Goal: Check status: Check status

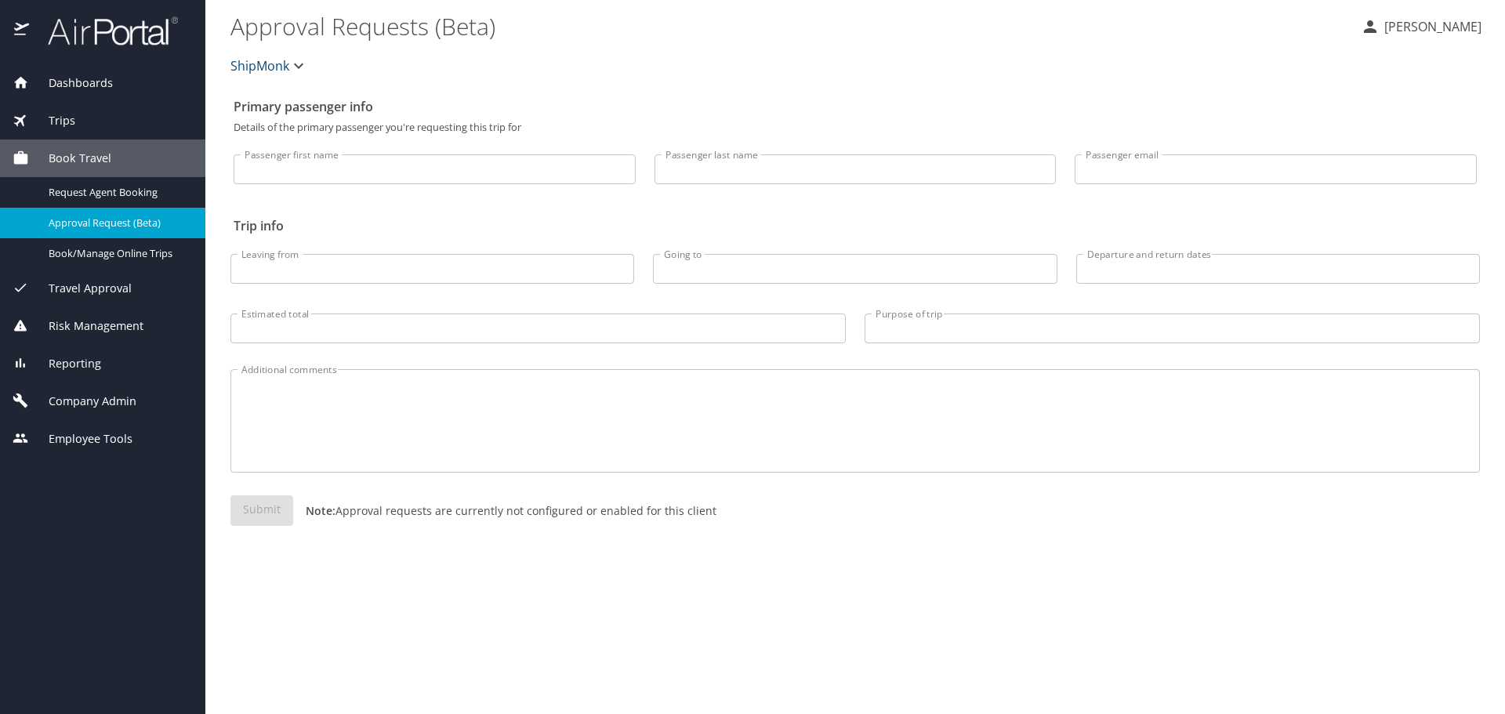
click at [62, 121] on span "Trips" at bounding box center [52, 120] width 46 height 17
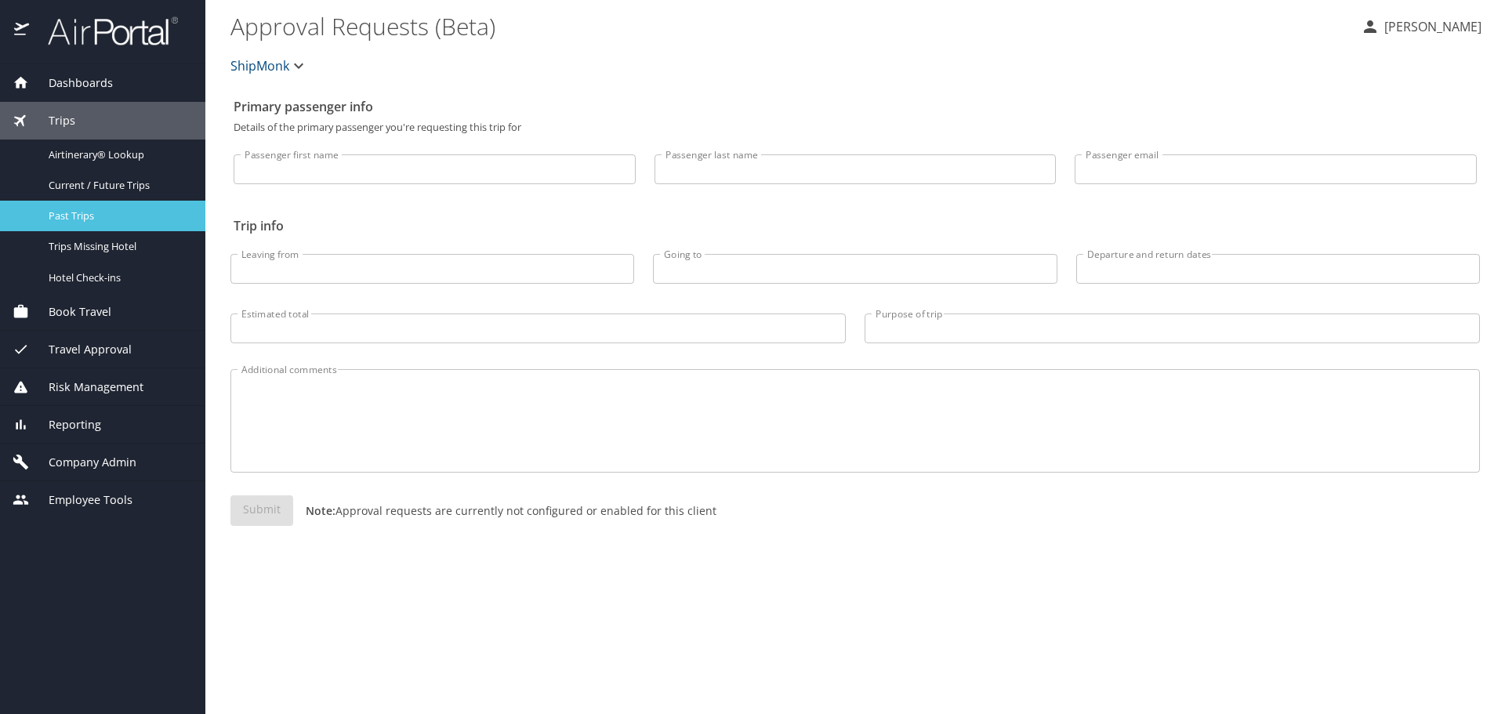
click at [82, 217] on span "Past Trips" at bounding box center [118, 215] width 138 height 15
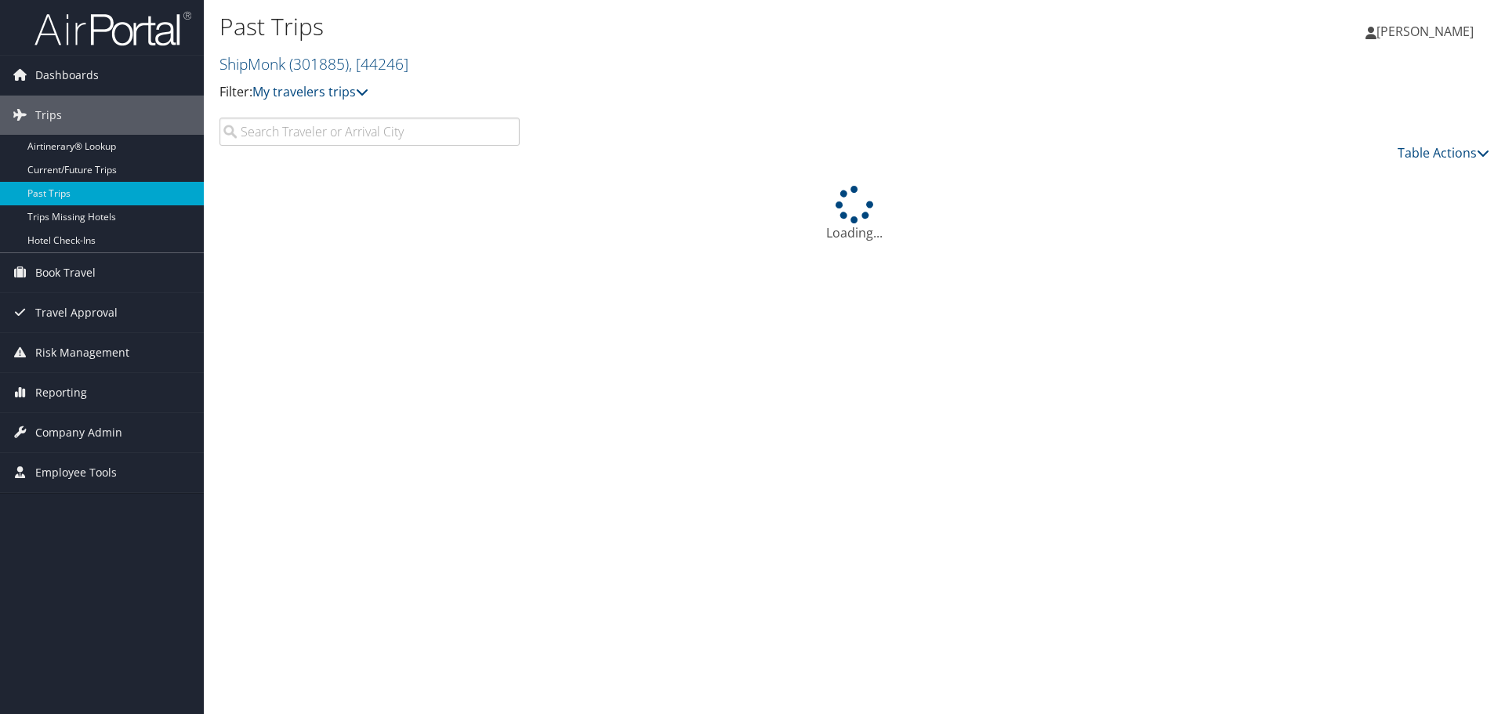
click at [267, 132] on input "search" at bounding box center [369, 132] width 300 height 28
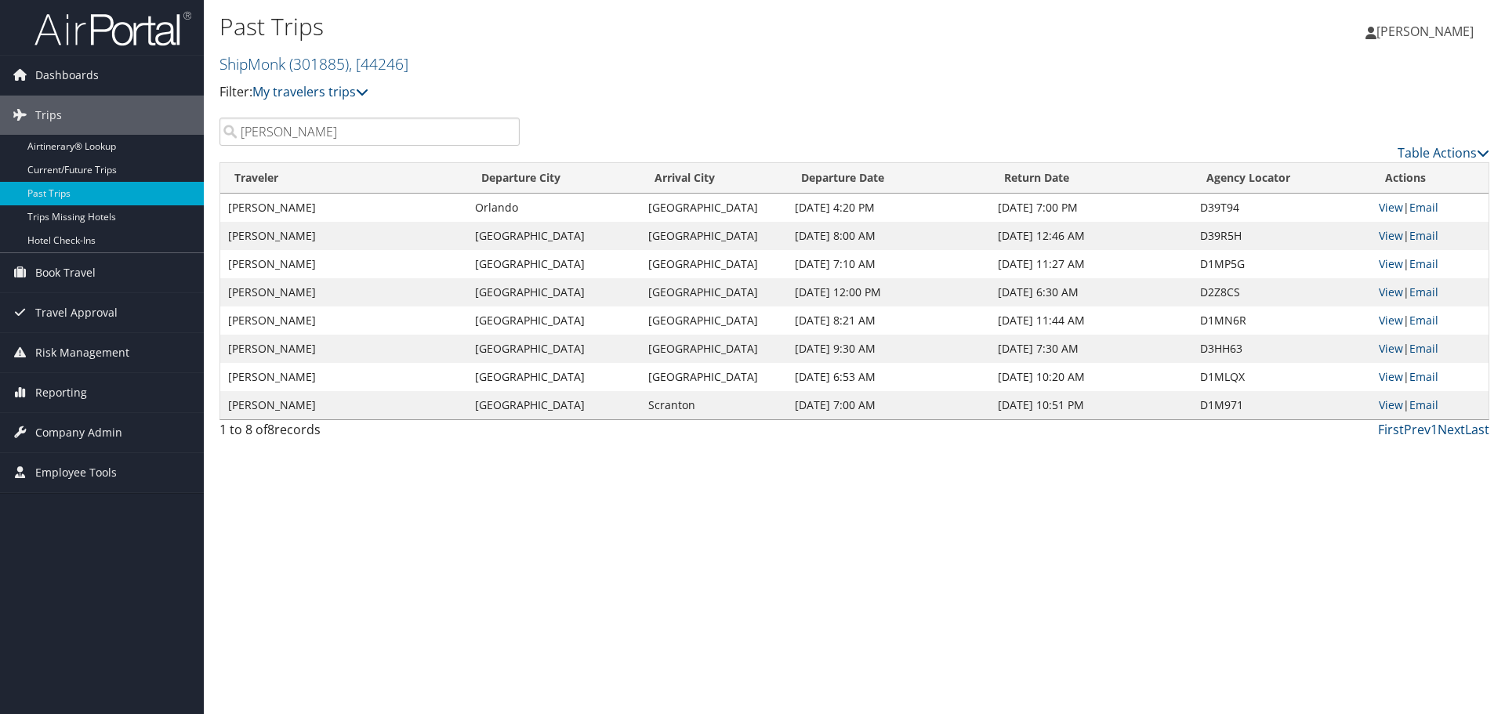
click at [882, 208] on td "Aug 31, 2025 4:20 PM" at bounding box center [888, 208] width 203 height 28
drag, startPoint x: 232, startPoint y: 140, endPoint x: 223, endPoint y: 142, distance: 8.8
click at [223, 142] on input "rudin" at bounding box center [369, 132] width 300 height 28
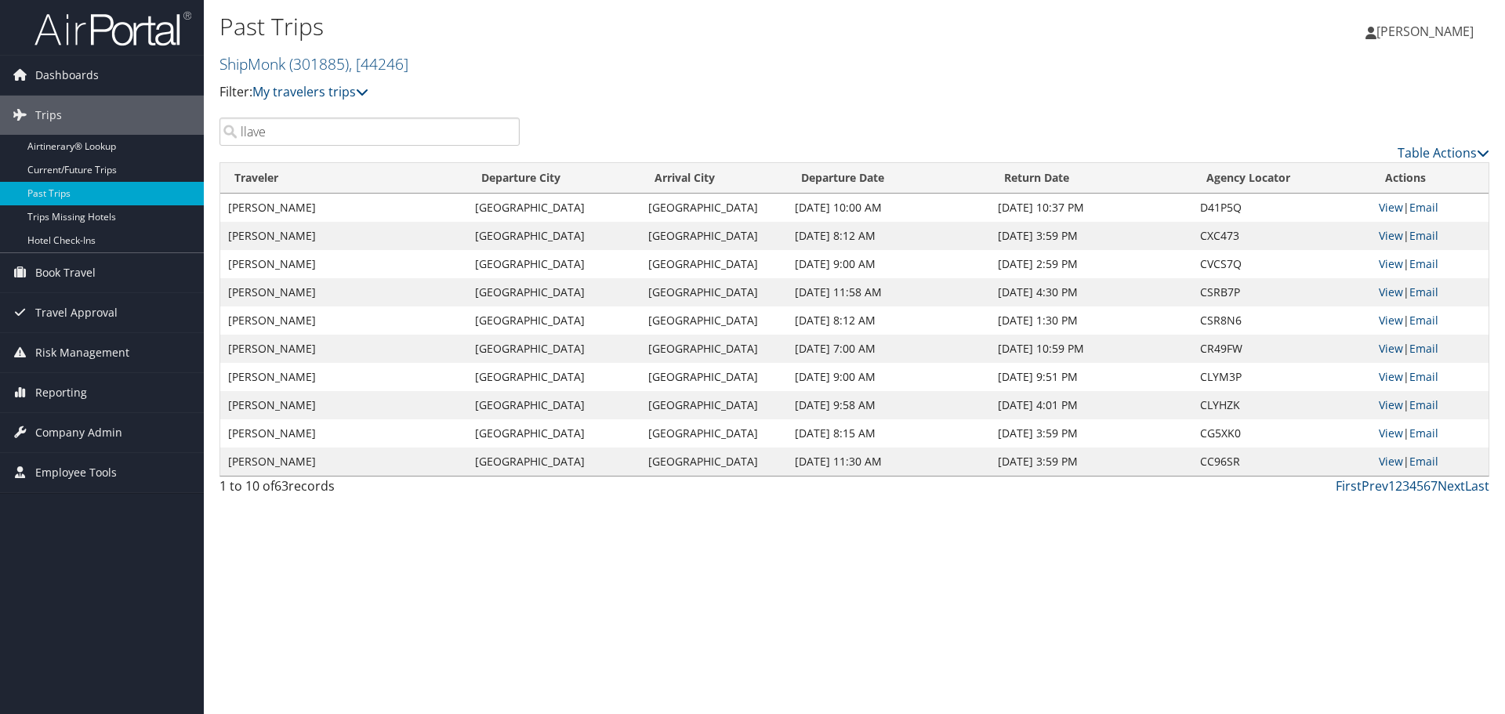
drag, startPoint x: 265, startPoint y: 136, endPoint x: 226, endPoint y: 137, distance: 39.2
click at [226, 137] on input "llave" at bounding box center [369, 132] width 300 height 28
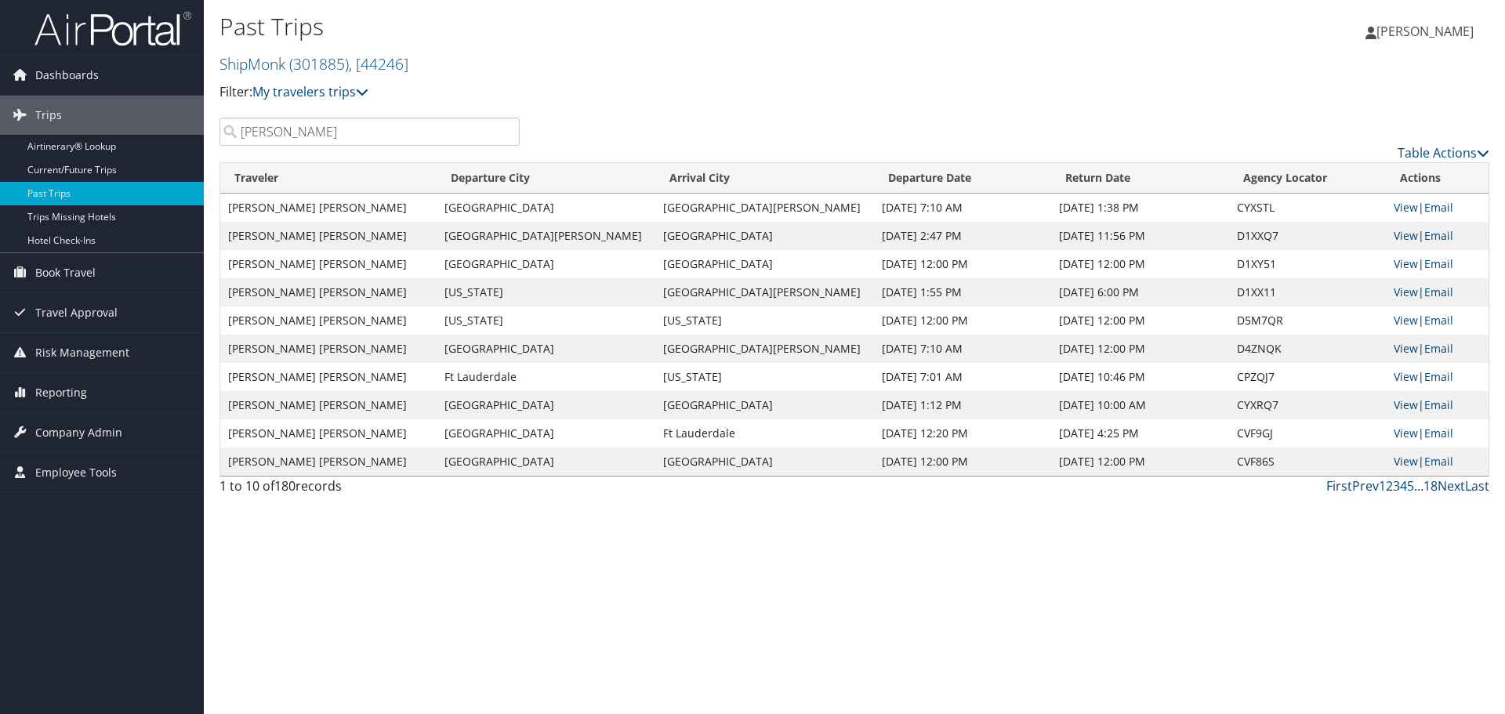
type input "fajardo"
click at [874, 324] on td "Aug 25, 2025 12:00 PM" at bounding box center [963, 320] width 178 height 28
click at [876, 320] on td "Aug 25, 2025 12:00 PM" at bounding box center [963, 320] width 178 height 28
click at [874, 324] on td "Aug 25, 2025 12:00 PM" at bounding box center [963, 320] width 178 height 28
click at [885, 326] on td "Aug 25, 2025 12:00 PM" at bounding box center [963, 320] width 178 height 28
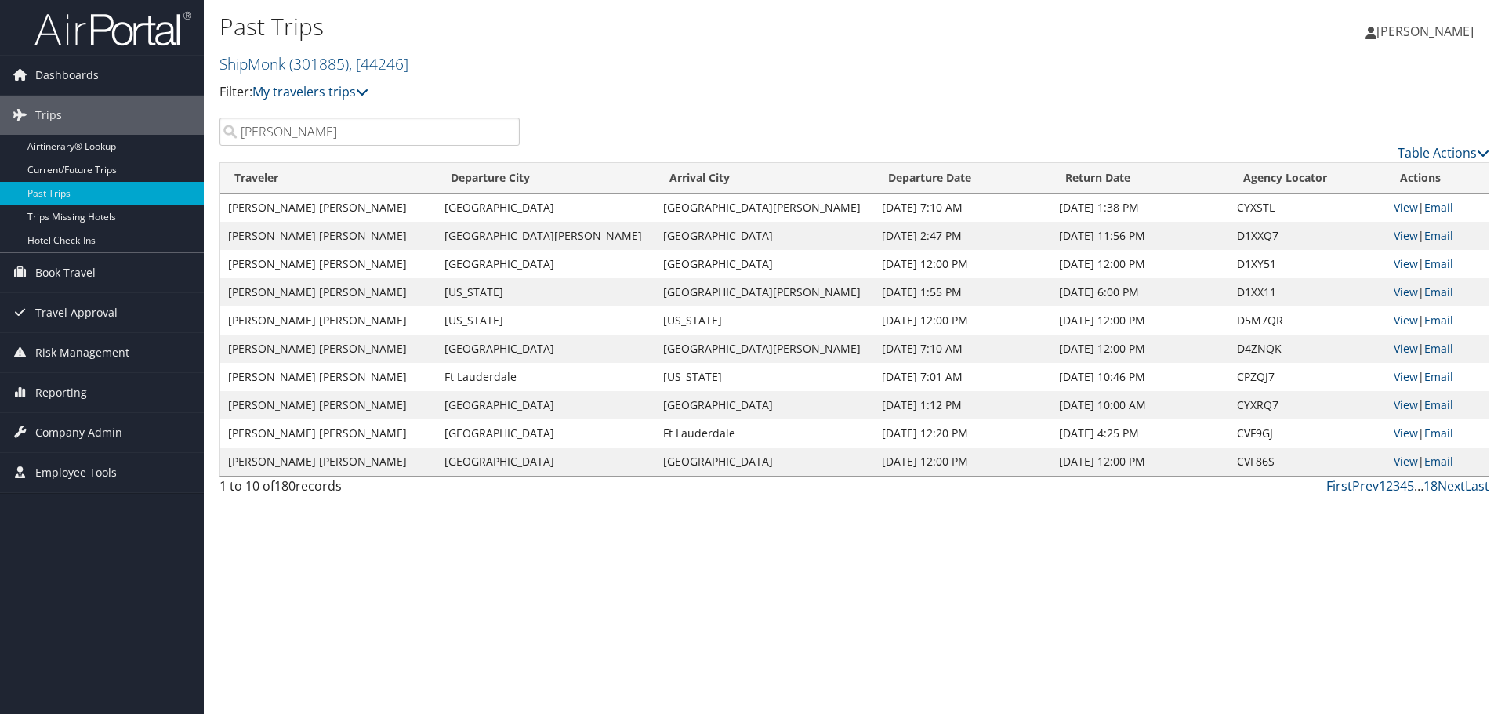
click at [1082, 263] on td "Sep 6, 2025 12:00 PM" at bounding box center [1140, 264] width 178 height 28
click at [1394, 207] on link "View" at bounding box center [1406, 207] width 24 height 15
click at [1394, 265] on link "View" at bounding box center [1406, 263] width 24 height 15
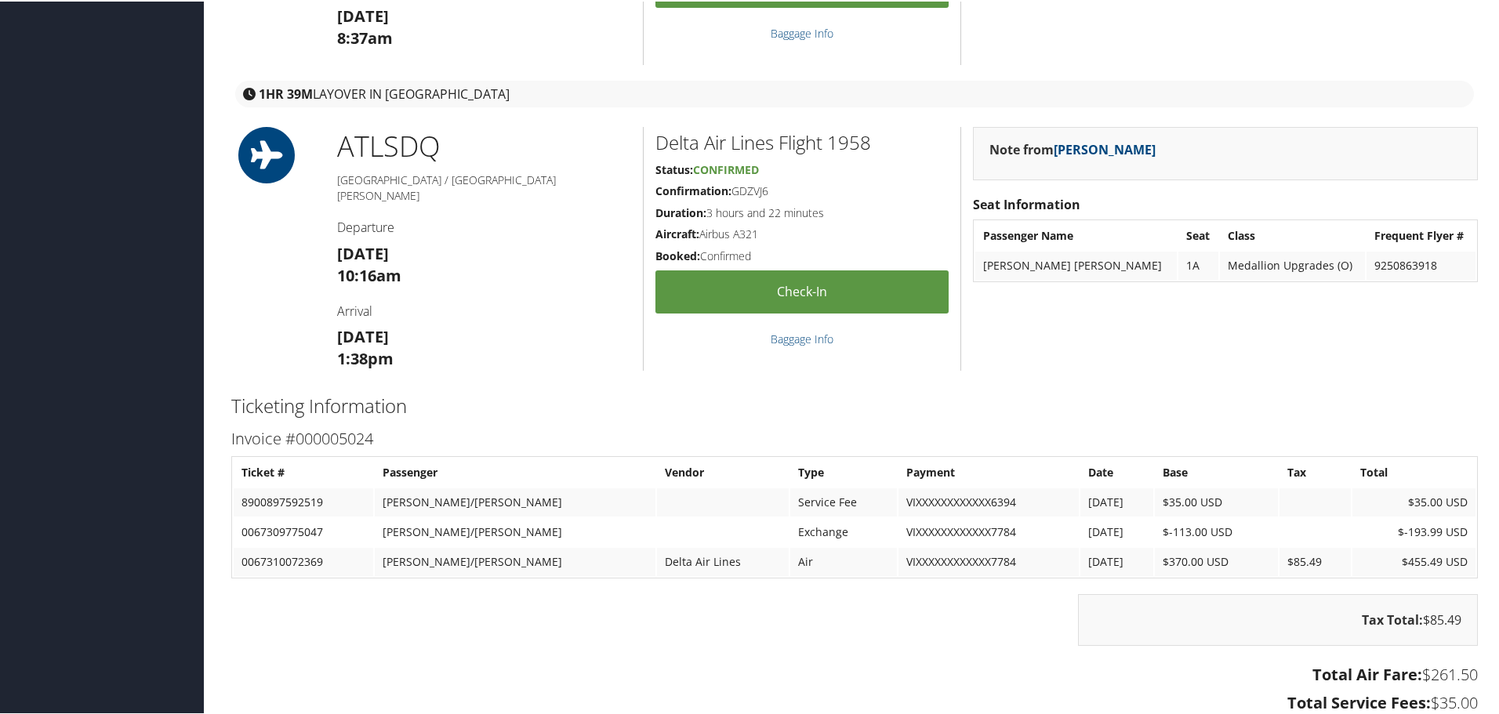
scroll to position [784, 0]
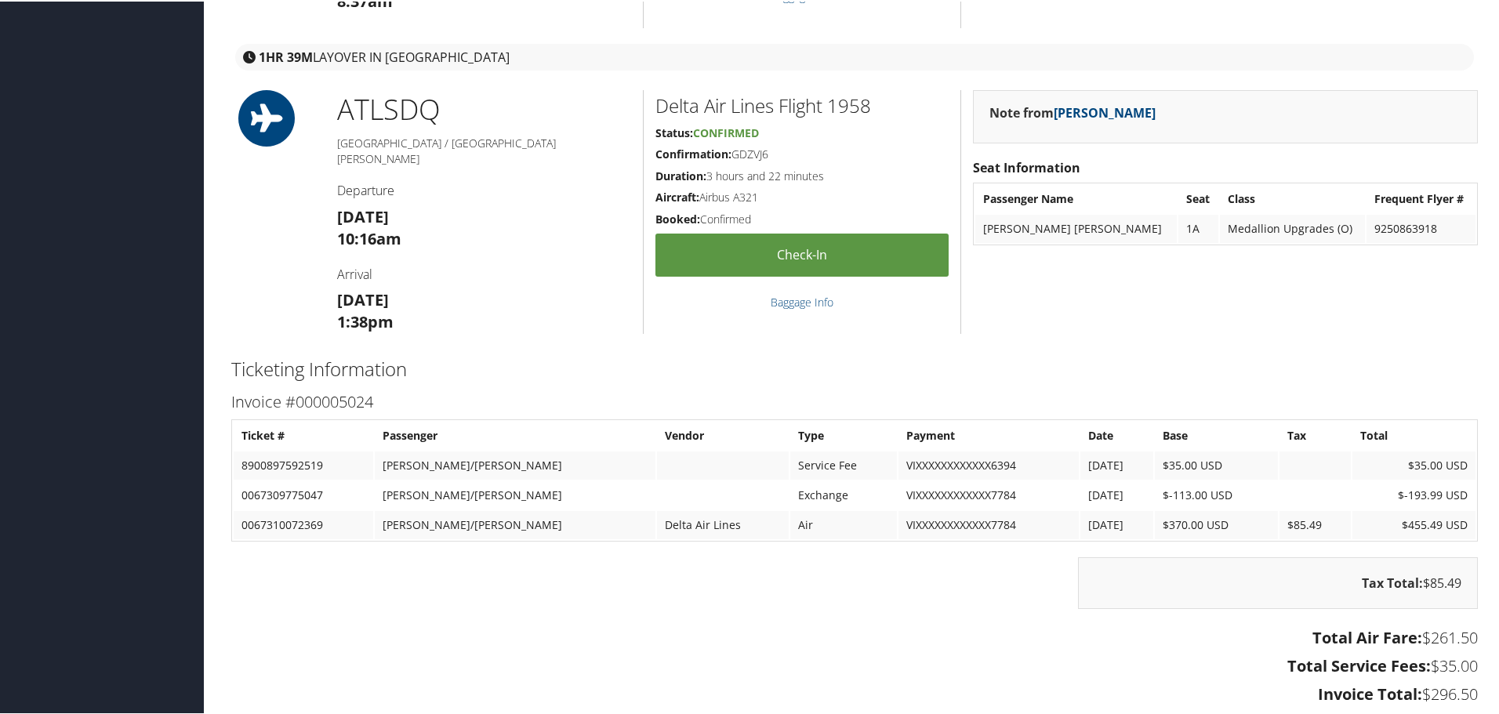
click at [396, 142] on h5 "[GEOGRAPHIC_DATA] / [GEOGRAPHIC_DATA][PERSON_NAME]" at bounding box center [484, 149] width 294 height 31
